Goal: Transaction & Acquisition: Purchase product/service

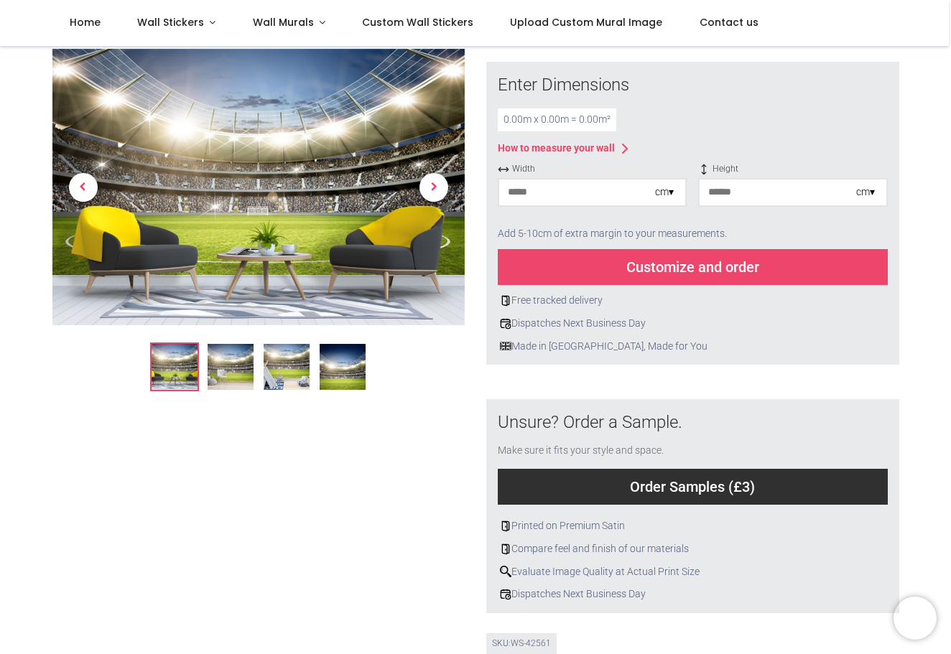
scroll to position [189, 0]
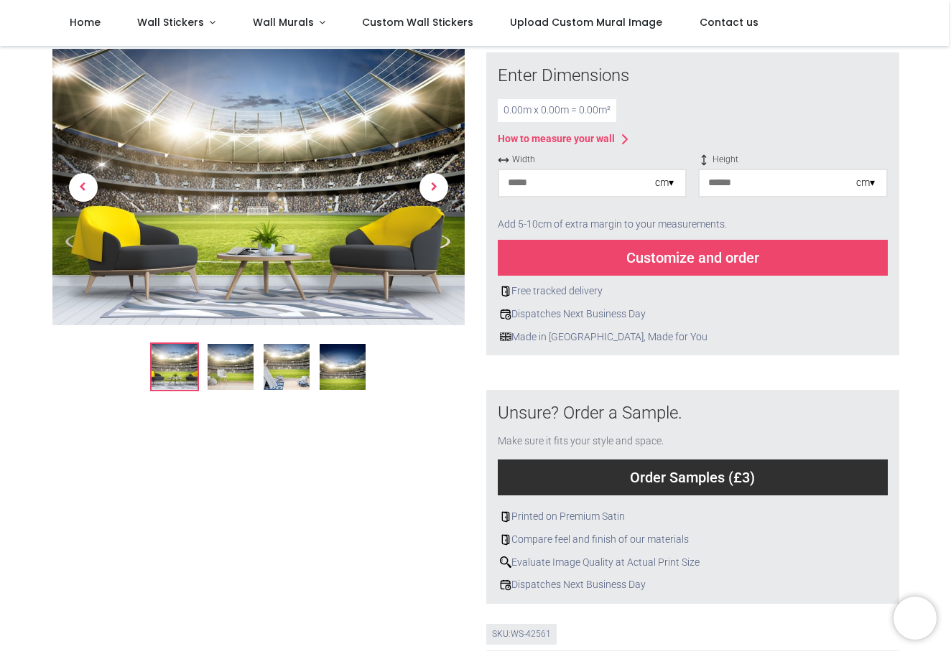
click at [331, 366] on img at bounding box center [343, 368] width 46 height 46
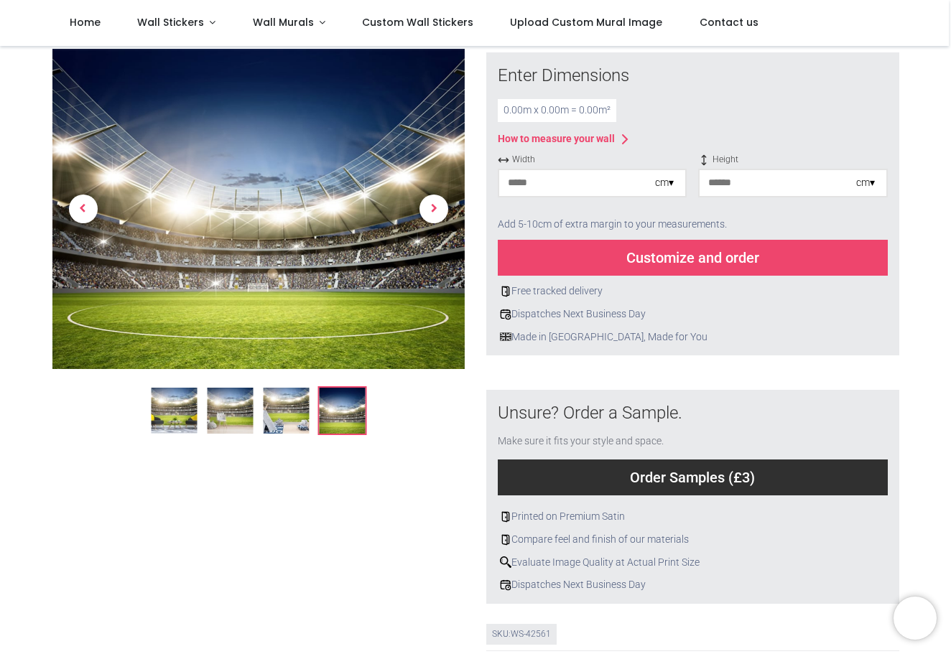
click at [298, 410] on img at bounding box center [286, 412] width 46 height 46
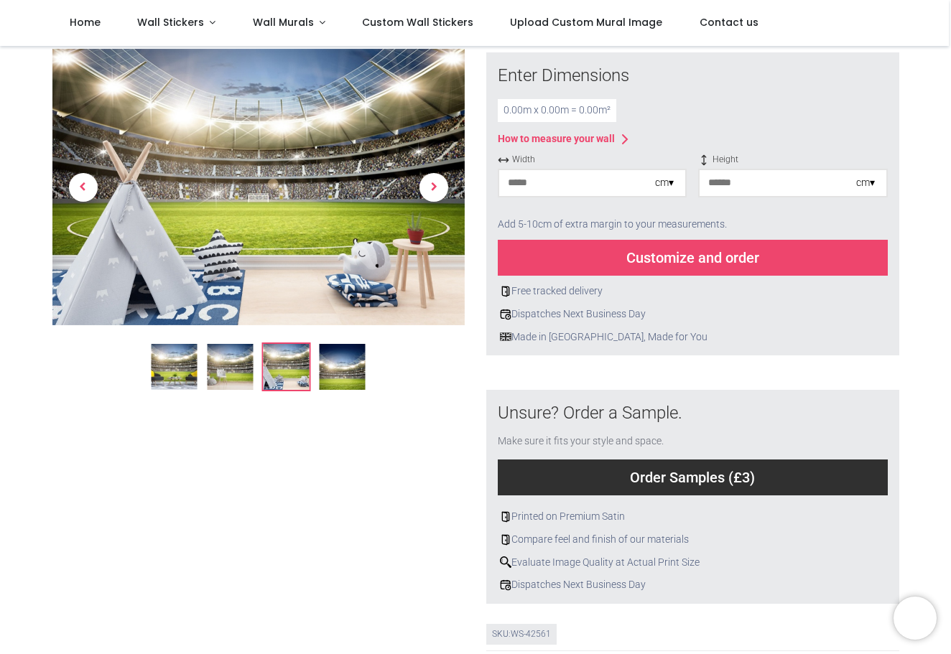
click at [223, 378] on img at bounding box center [230, 368] width 46 height 46
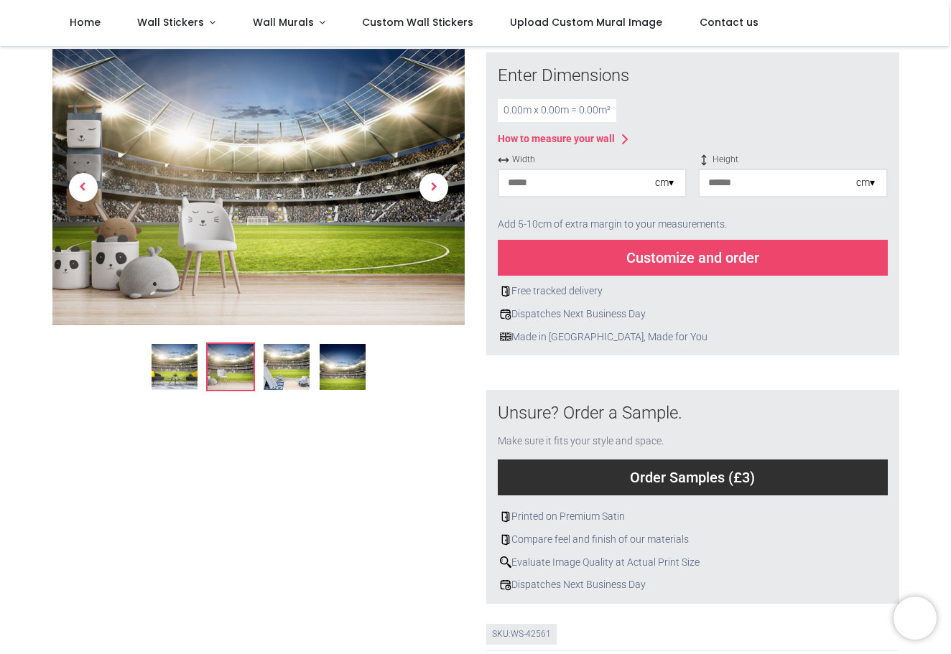
click at [593, 175] on input "number" at bounding box center [577, 183] width 156 height 26
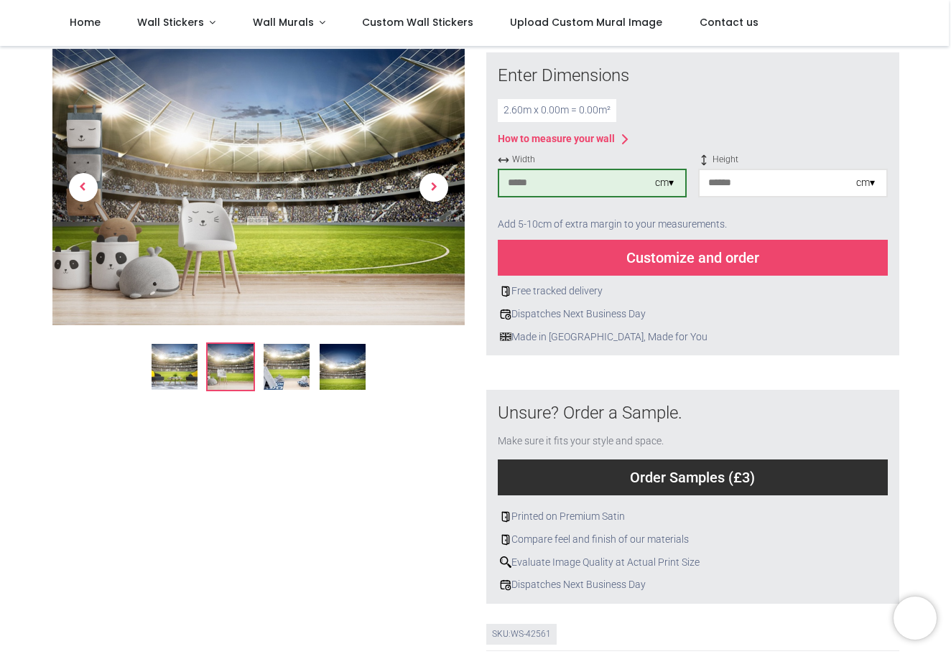
type input "***"
click at [759, 183] on input "number" at bounding box center [778, 183] width 156 height 26
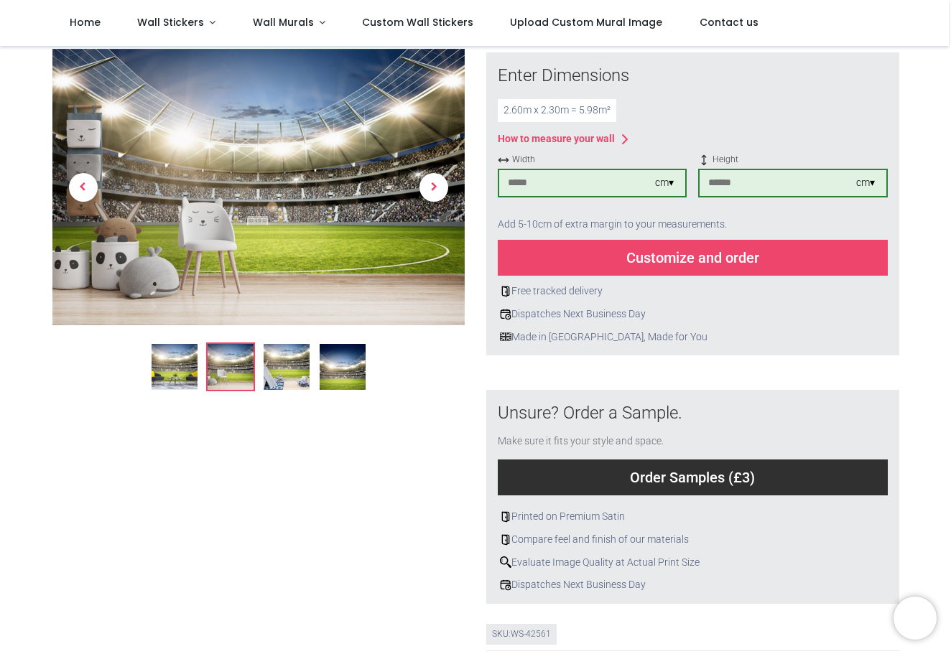
type input "***"
click at [689, 252] on div "Customize and order" at bounding box center [693, 258] width 390 height 36
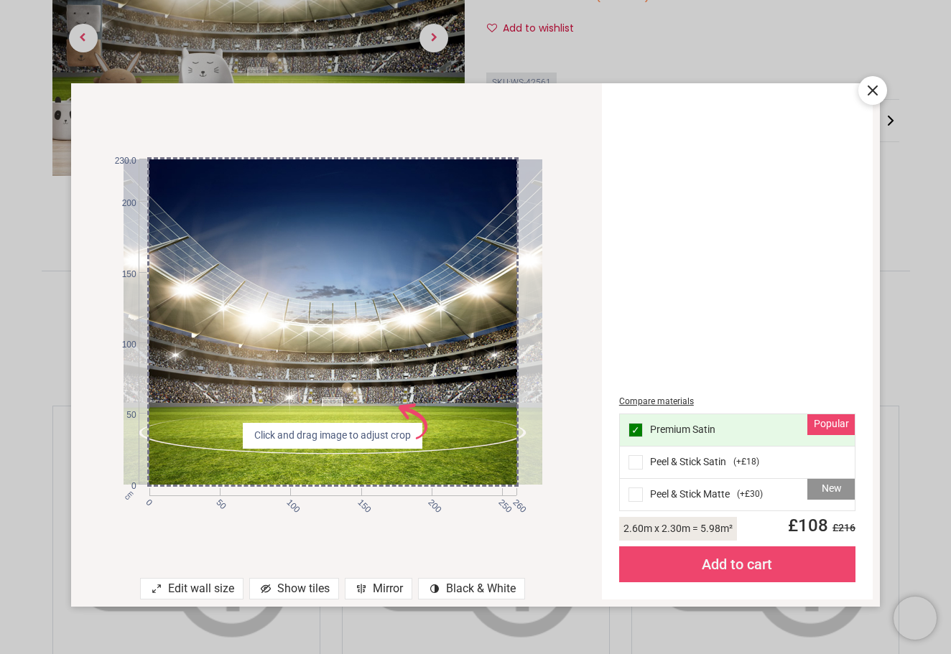
click at [878, 90] on icon at bounding box center [872, 90] width 17 height 17
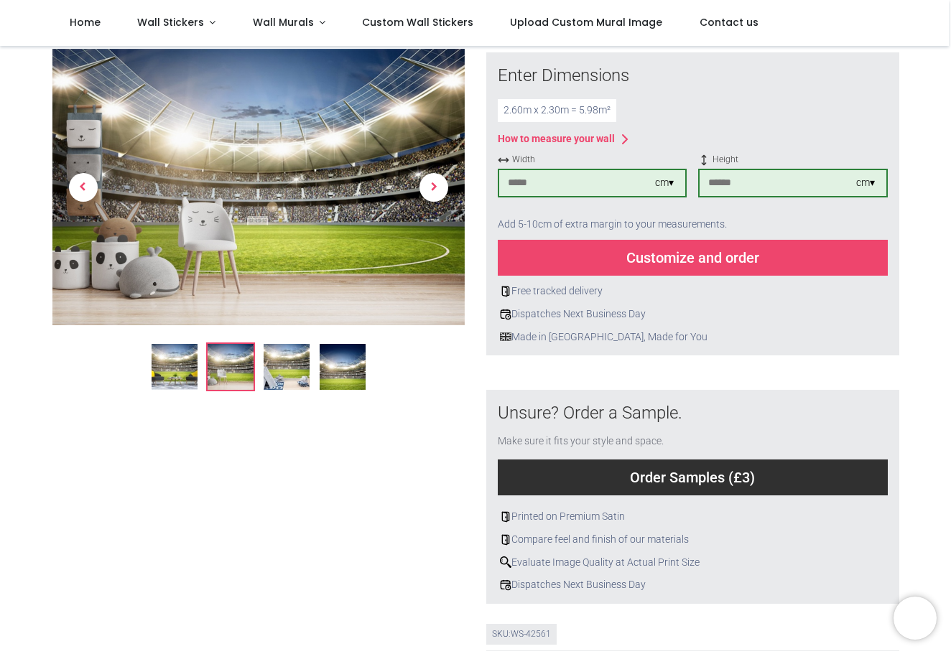
click at [545, 177] on input "***" at bounding box center [577, 183] width 156 height 26
type input "***"
click at [615, 249] on div "Customize and order" at bounding box center [693, 258] width 390 height 36
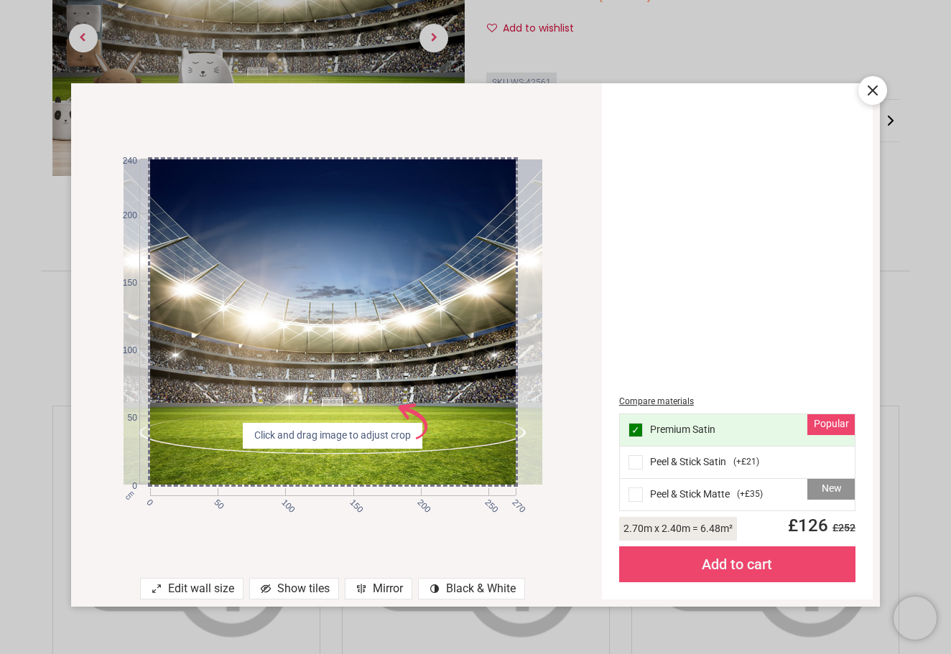
click at [636, 497] on span at bounding box center [636, 495] width 14 height 14
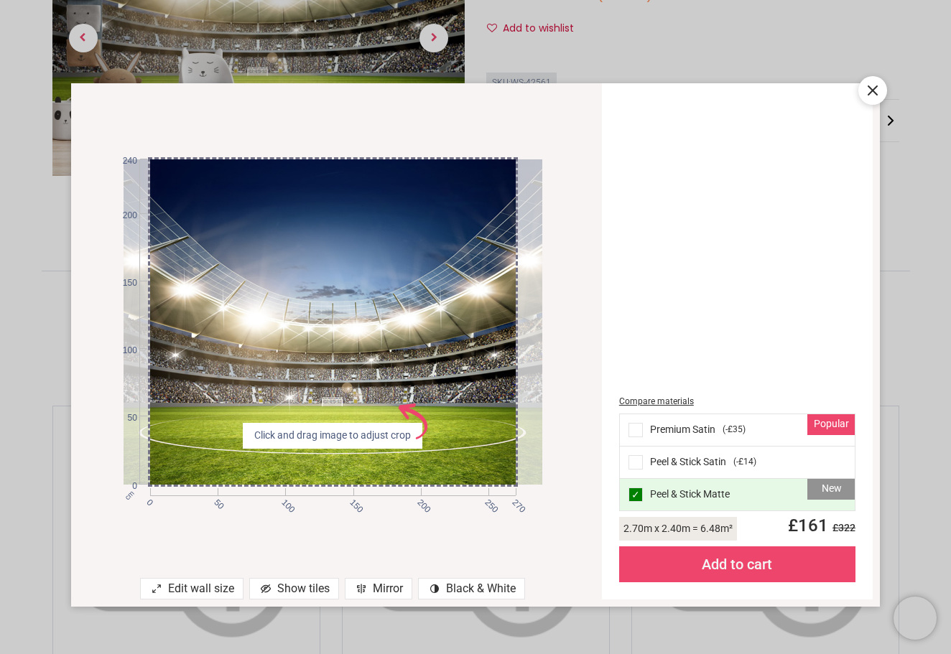
drag, startPoint x: 422, startPoint y: 434, endPoint x: 408, endPoint y: 369, distance: 66.2
click at [408, 369] on div "cm 0 50 100 150 200 250 270 0 50 100 150 200 240 Click and drag image to adjust…" at bounding box center [333, 321] width 419 height 325
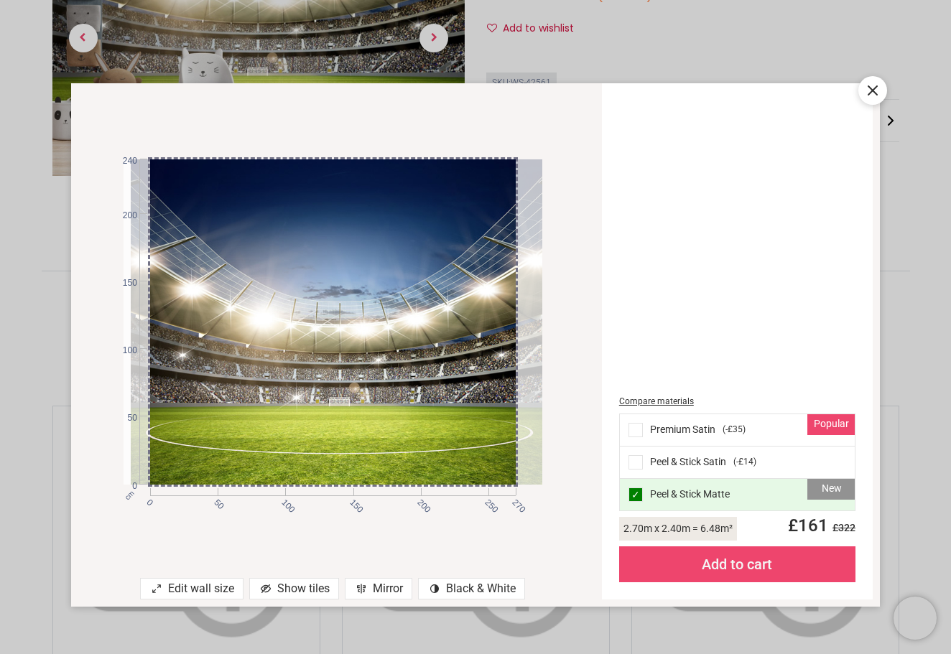
drag, startPoint x: 330, startPoint y: 364, endPoint x: 338, endPoint y: 437, distance: 73.6
click at [338, 437] on div at bounding box center [340, 321] width 419 height 325
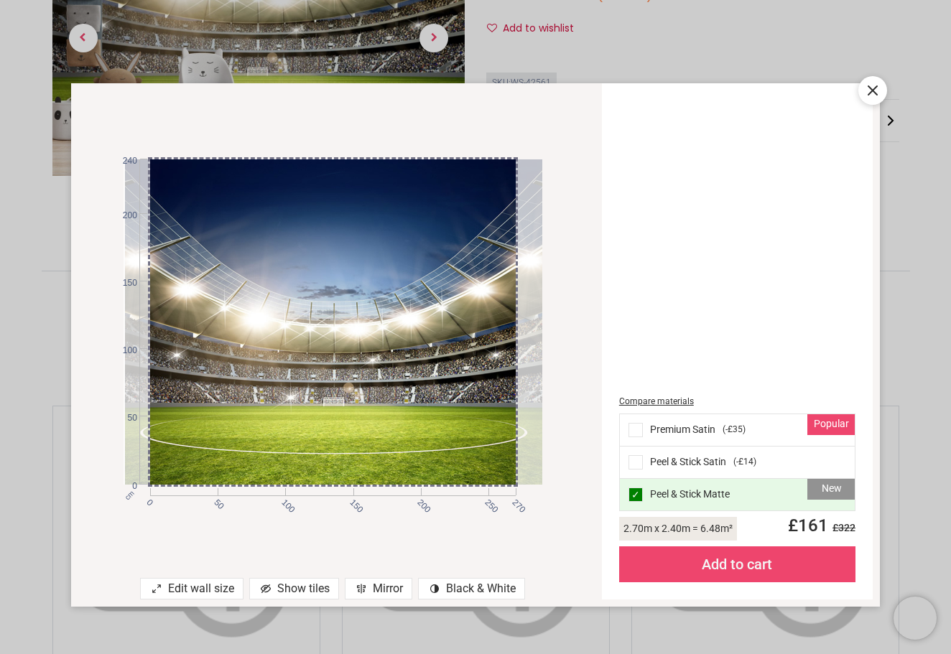
drag, startPoint x: 517, startPoint y: 412, endPoint x: 511, endPoint y: 420, distance: 9.2
click at [511, 420] on div at bounding box center [334, 321] width 419 height 325
click at [875, 95] on icon at bounding box center [872, 90] width 17 height 17
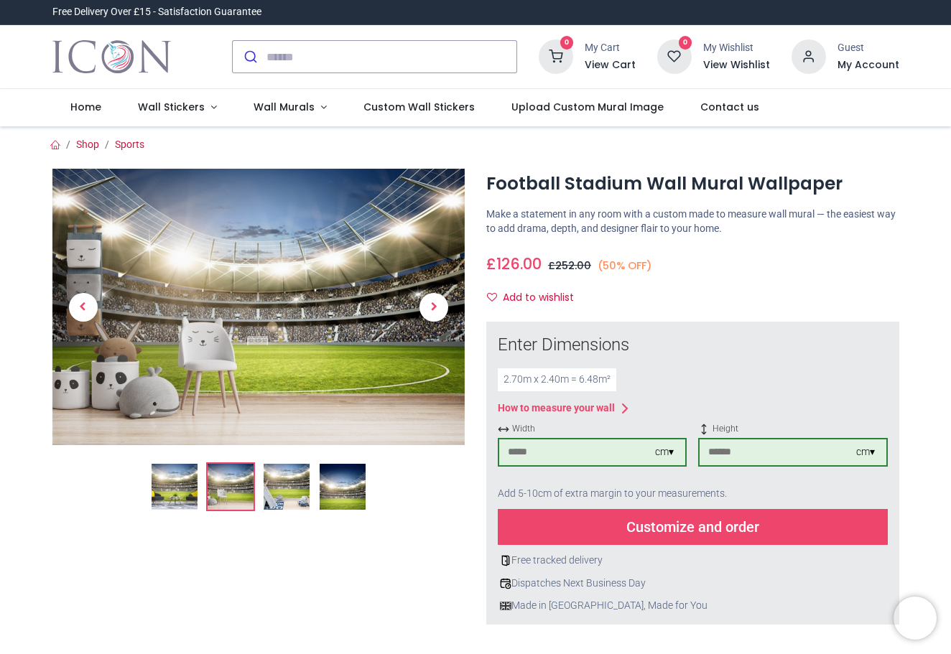
scroll to position [0, 0]
